Goal: Find specific page/section: Find specific page/section

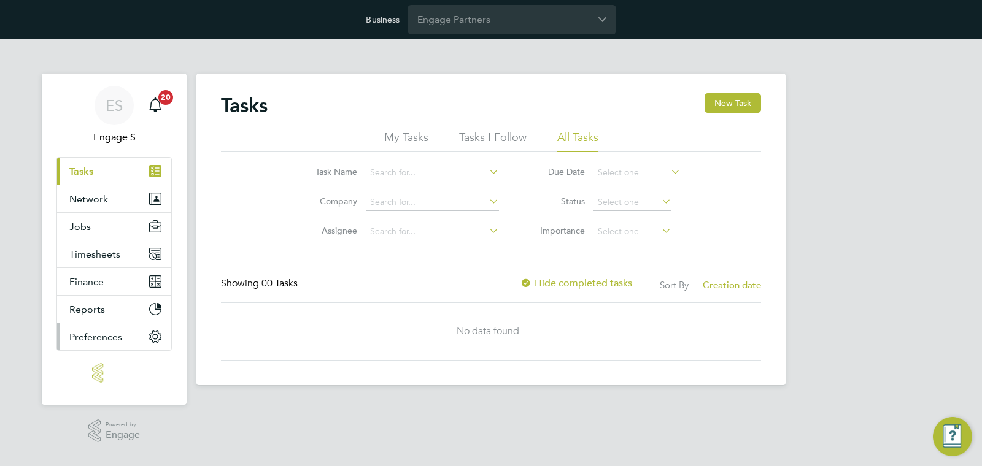
click at [98, 340] on span "Preferences" at bounding box center [95, 337] width 53 height 12
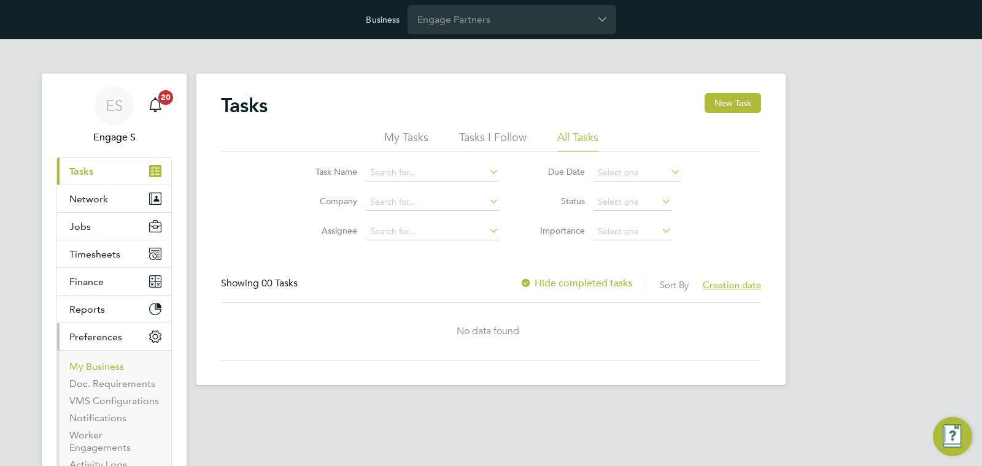
click at [100, 366] on link "My Business" at bounding box center [96, 367] width 55 height 12
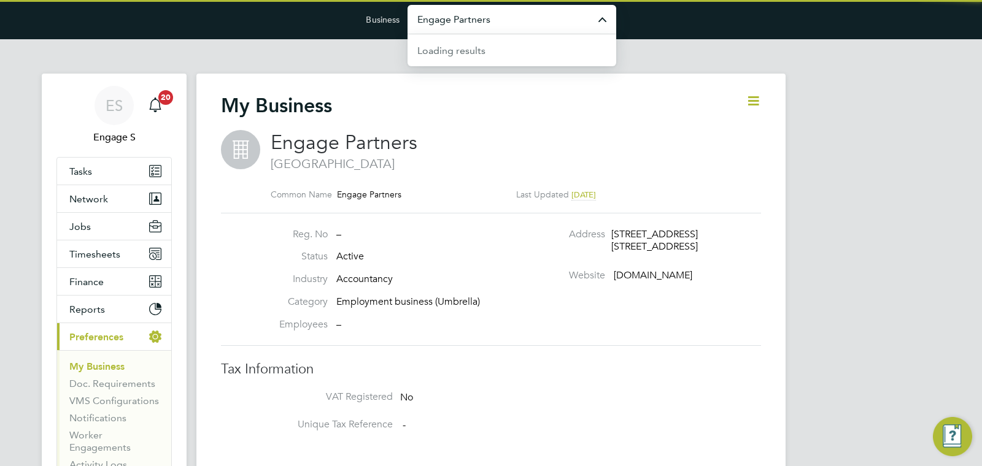
click at [465, 14] on input "Engage Partners" at bounding box center [511, 19] width 209 height 29
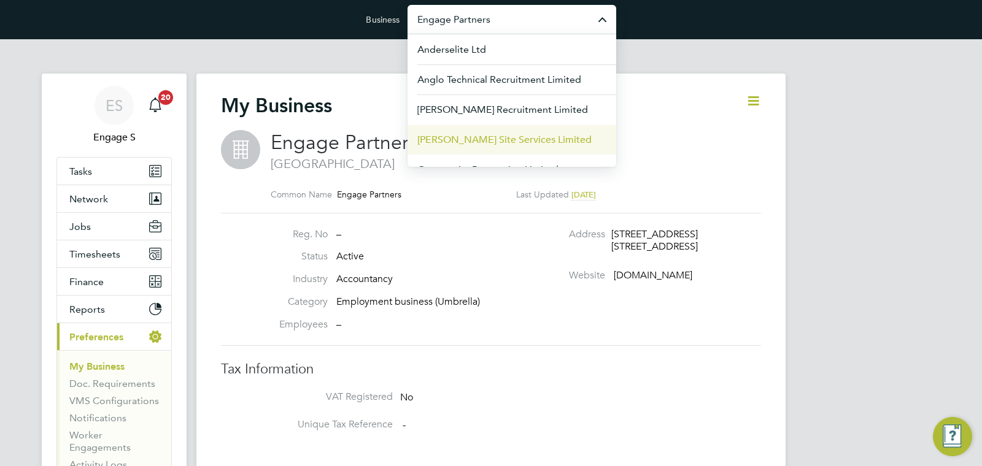
click at [467, 131] on li "Carmichael Site Services Limited" at bounding box center [511, 140] width 209 height 30
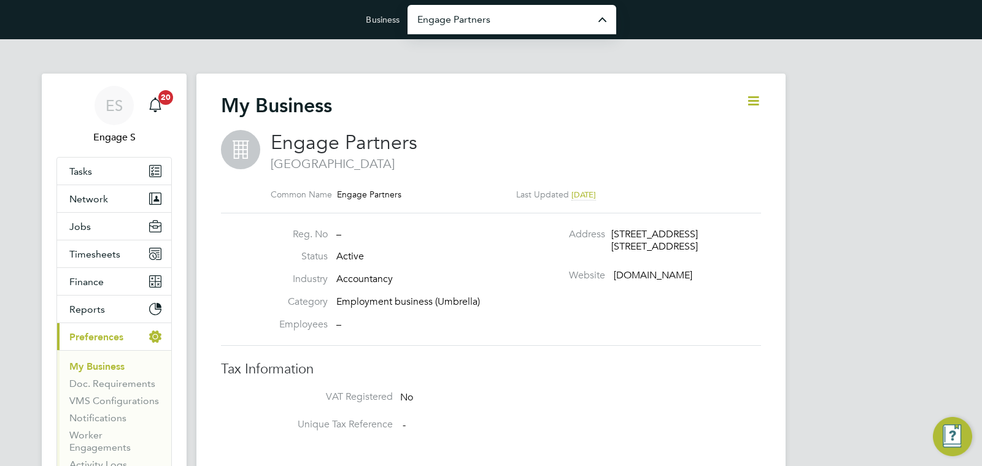
type input "Carmichael Site Services Limited"
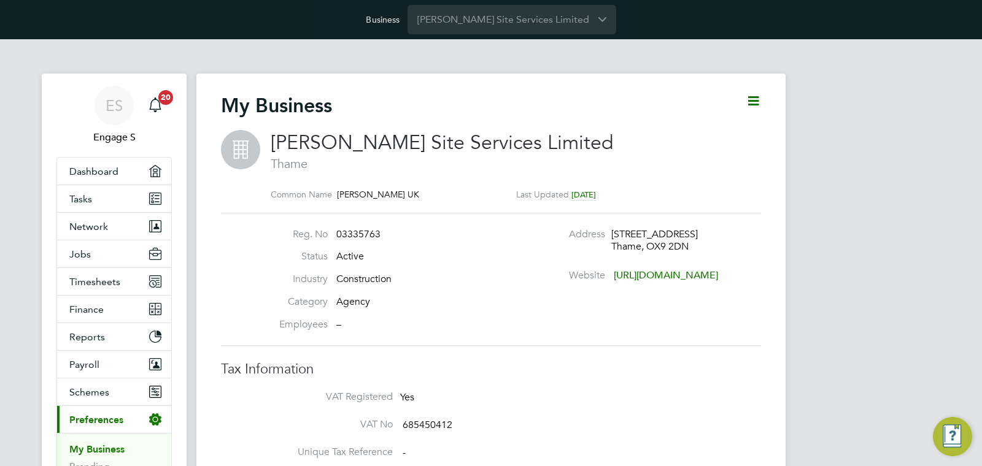
click at [391, 274] on span "Construction" at bounding box center [363, 279] width 55 height 12
click at [528, 31] on input "Carmichael Site Services Limited" at bounding box center [511, 19] width 209 height 29
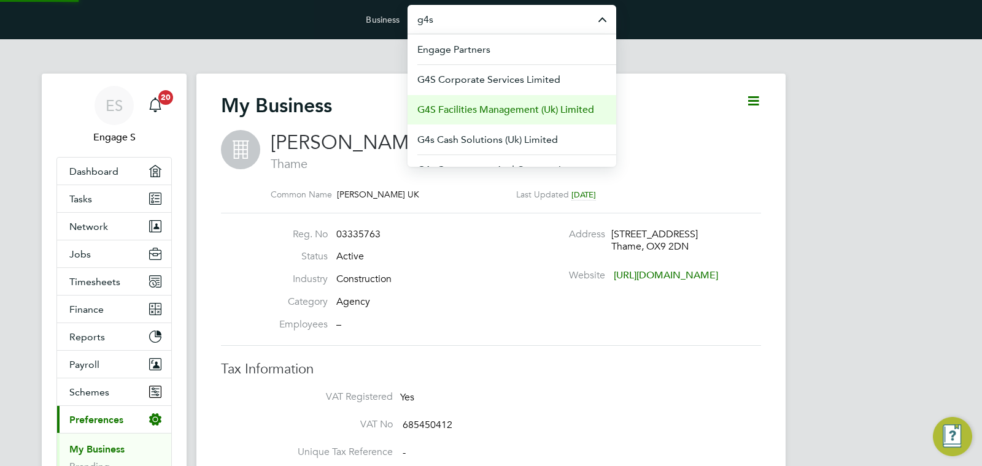
click at [509, 109] on span "G4S Facilities Management (Uk) Limited" at bounding box center [505, 109] width 177 height 15
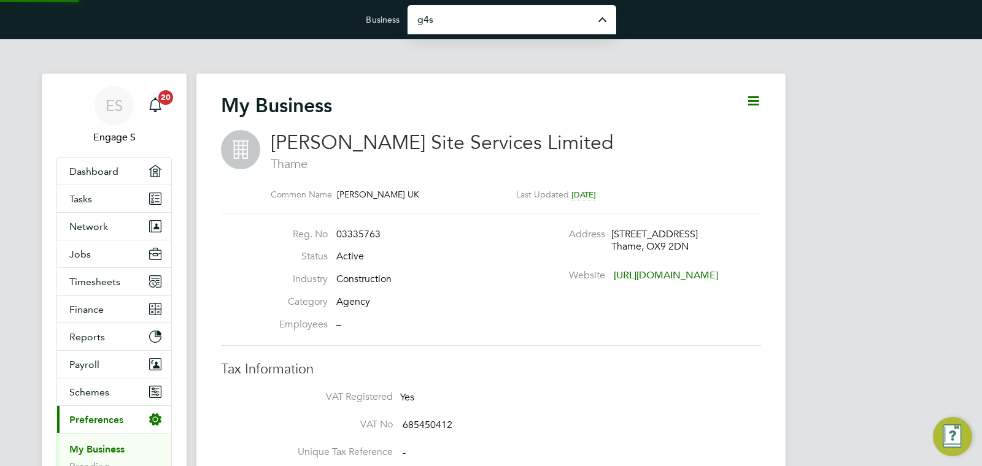
type input "G4S Facilities Management (Uk) Limited"
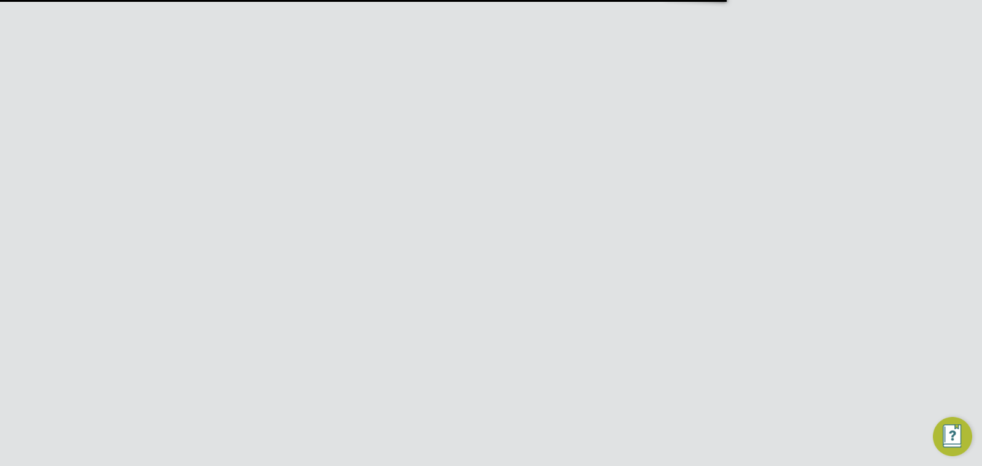
scroll to position [13, 264]
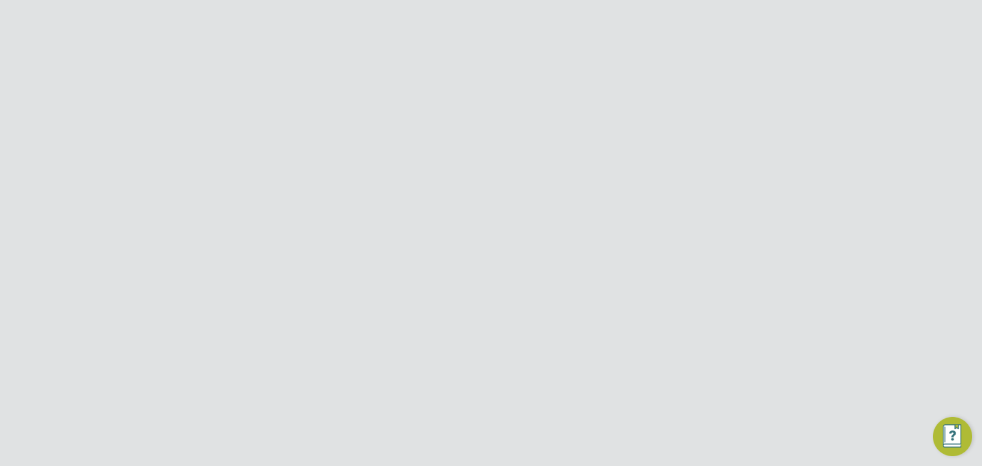
click at [123, 224] on button "Network" at bounding box center [114, 226] width 114 height 27
click at [93, 268] on link "Businesses" at bounding box center [93, 273] width 48 height 12
click at [462, 148] on input at bounding box center [522, 154] width 179 height 24
type input "g4s"
click at [380, 285] on div "G4s Health Services (Uk) Limited" at bounding box center [325, 289] width 185 height 23
